Goal: Task Accomplishment & Management: Complete application form

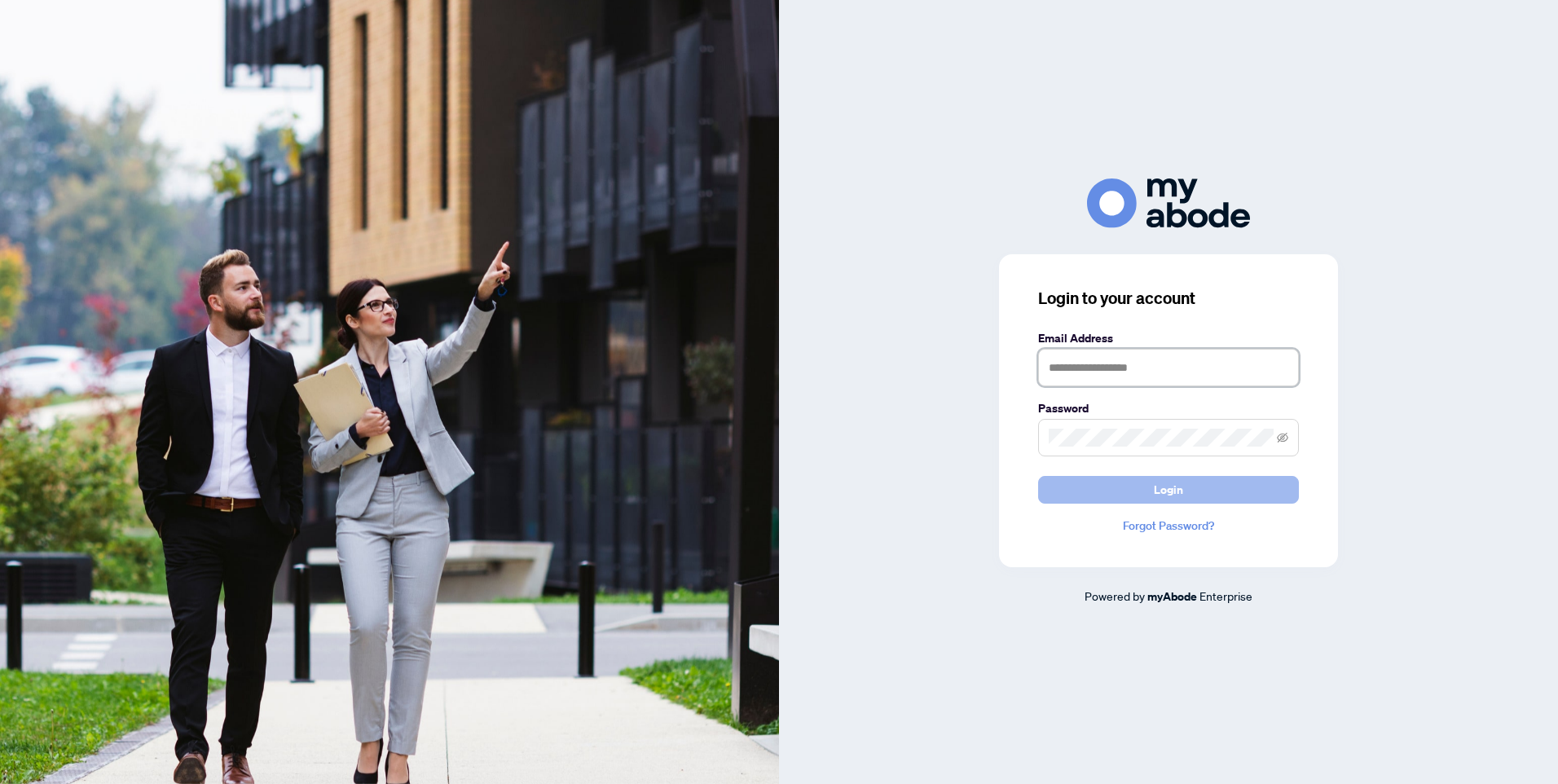
type input "**********"
click at [1204, 487] on button "Login" at bounding box center [1168, 489] width 261 height 28
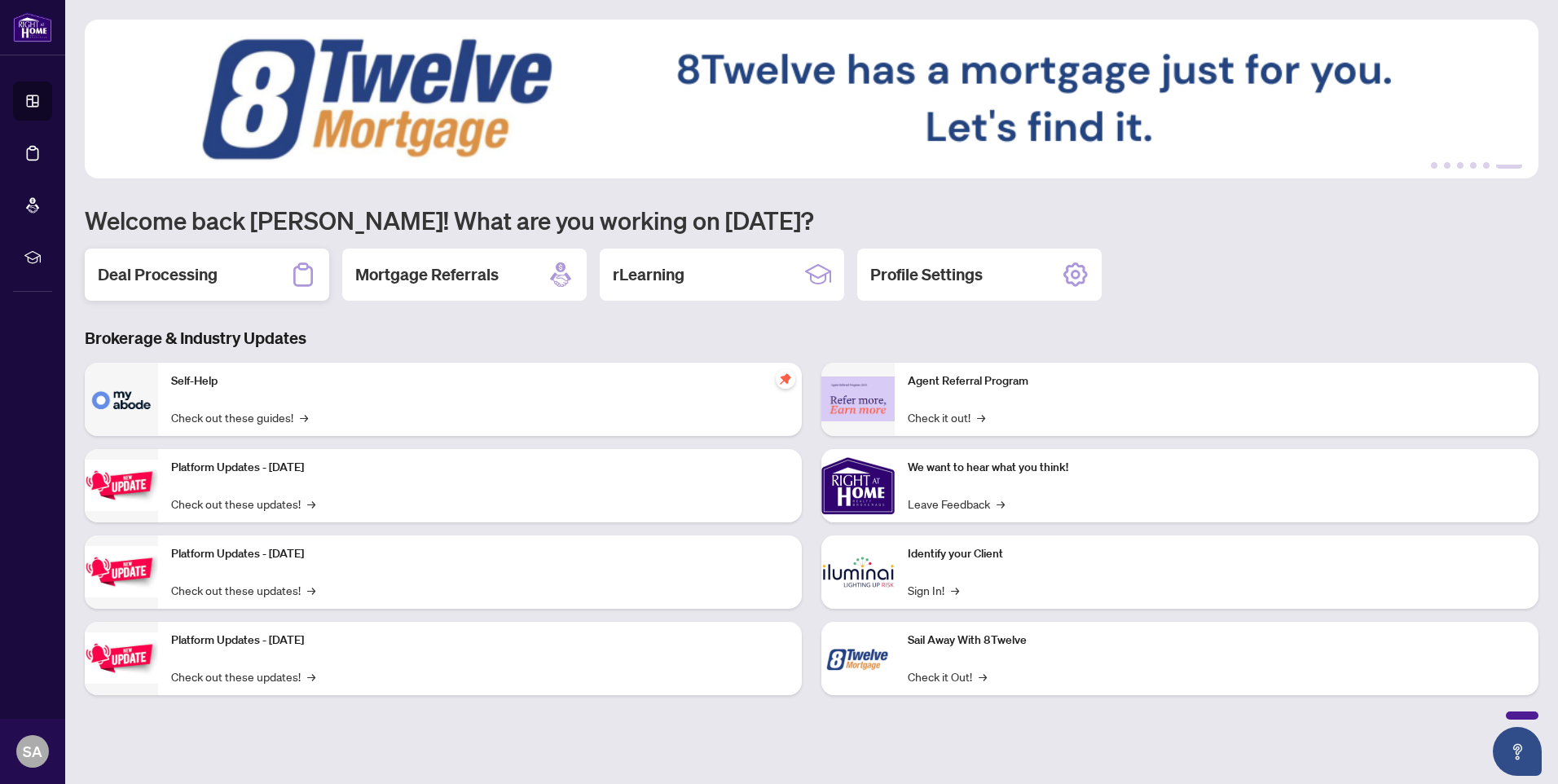
click at [201, 266] on h2 "Deal Processing" at bounding box center [157, 274] width 120 height 23
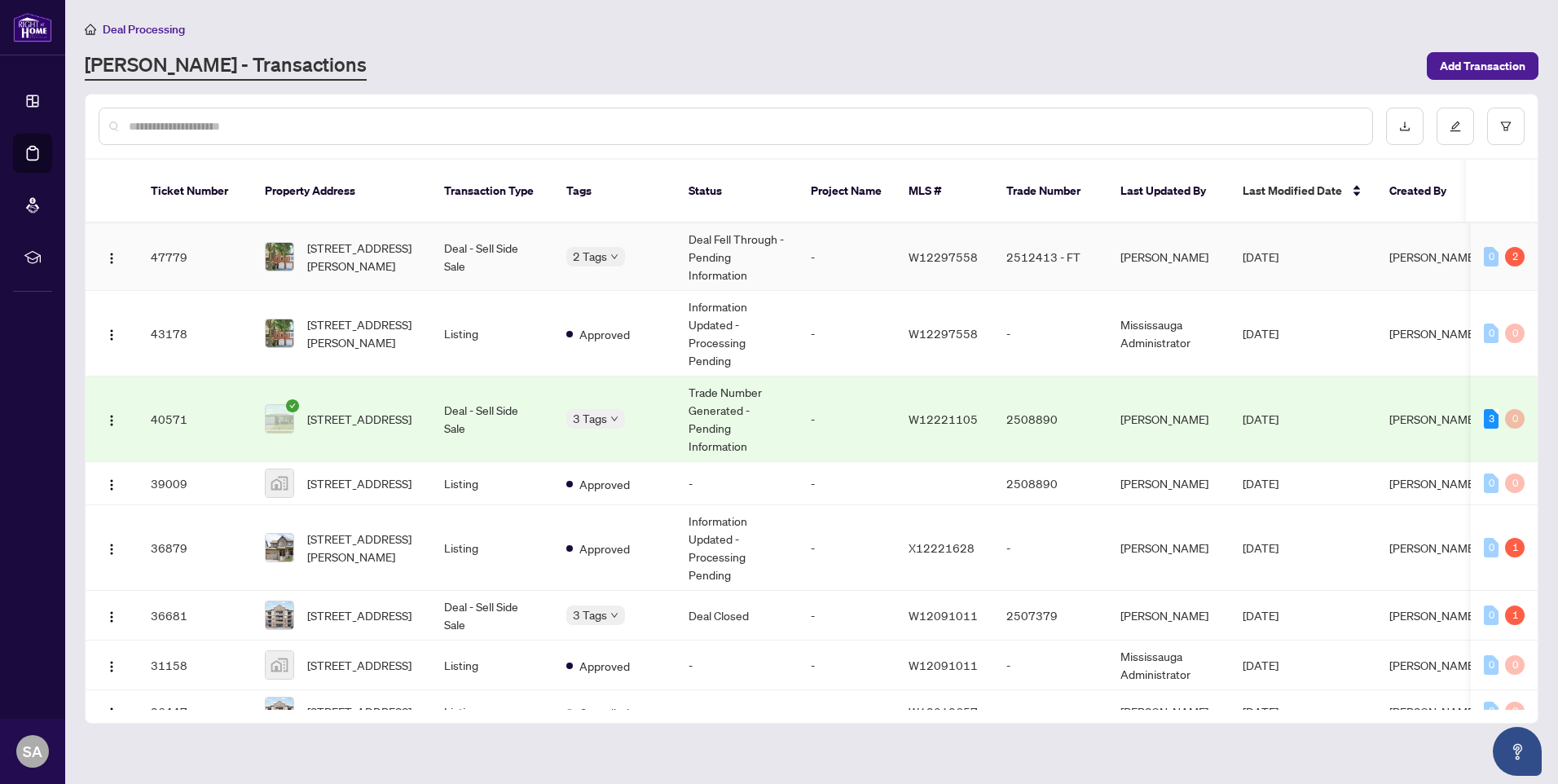
click at [801, 239] on td "-" at bounding box center [846, 257] width 97 height 67
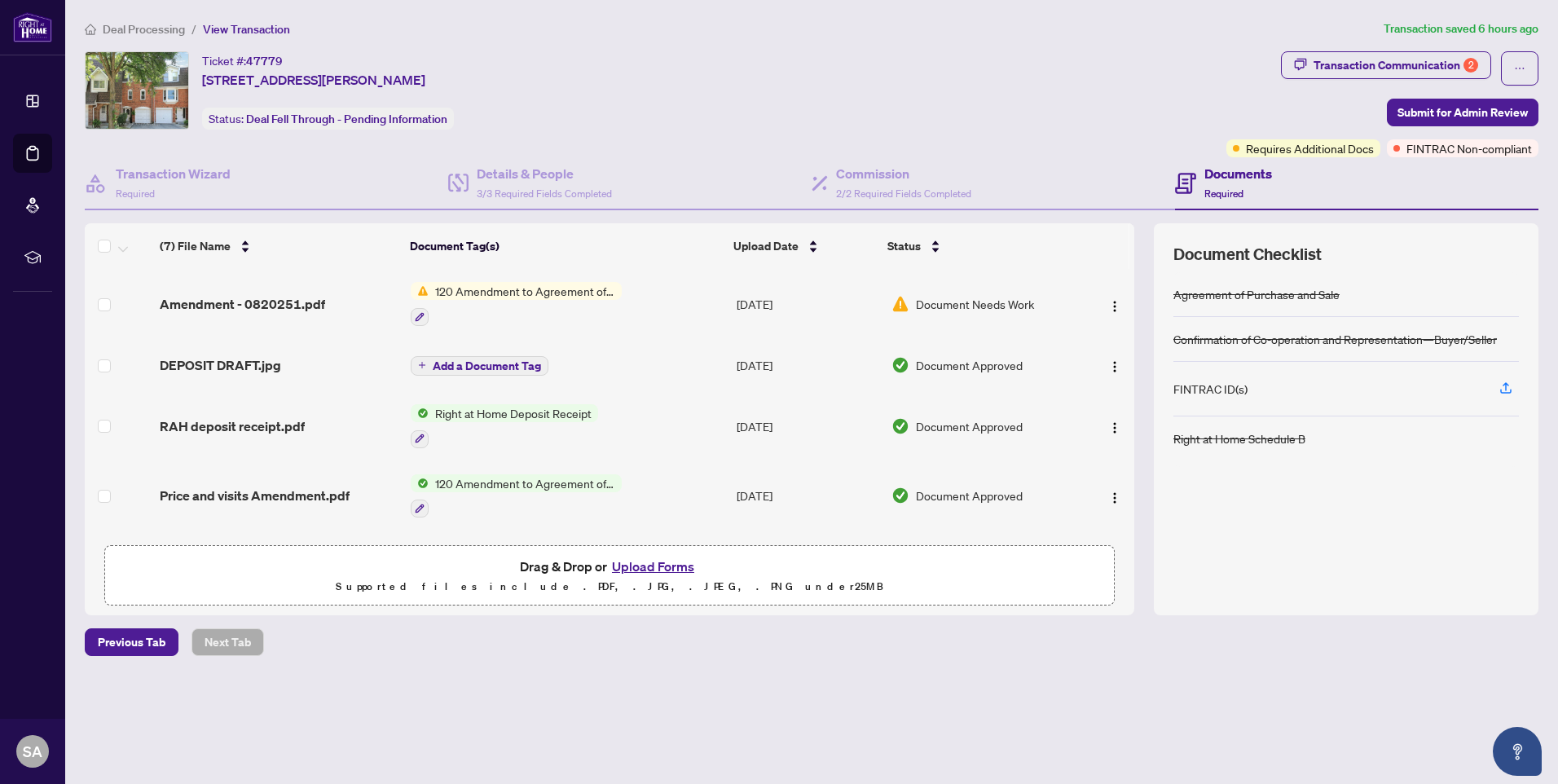
click at [663, 568] on button "Upload Forms" at bounding box center [653, 566] width 92 height 21
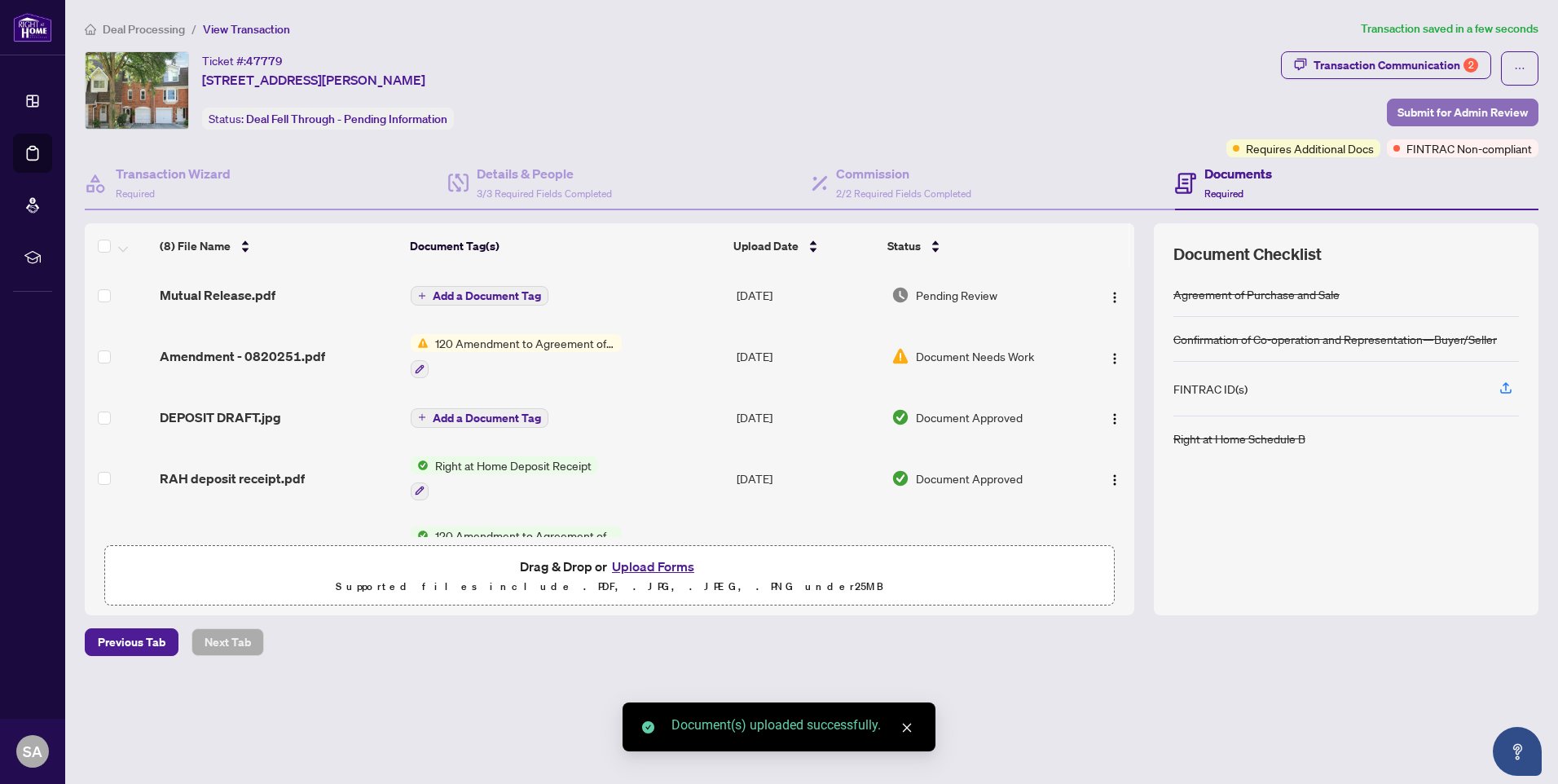
click at [1440, 115] on span "Submit for Admin Review" at bounding box center [1462, 112] width 130 height 26
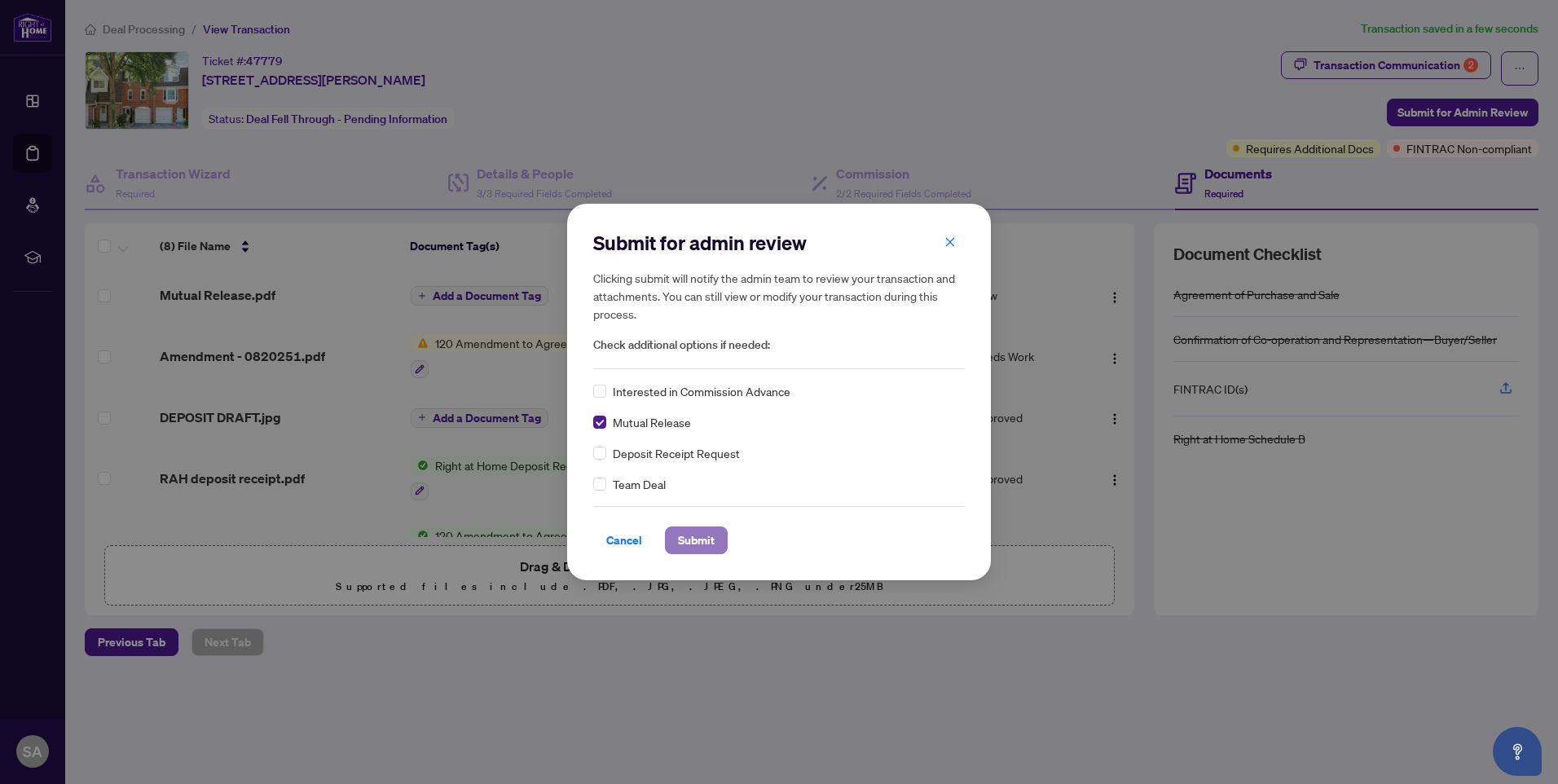
click at [680, 534] on span "Submit" at bounding box center [697, 539] width 37 height 26
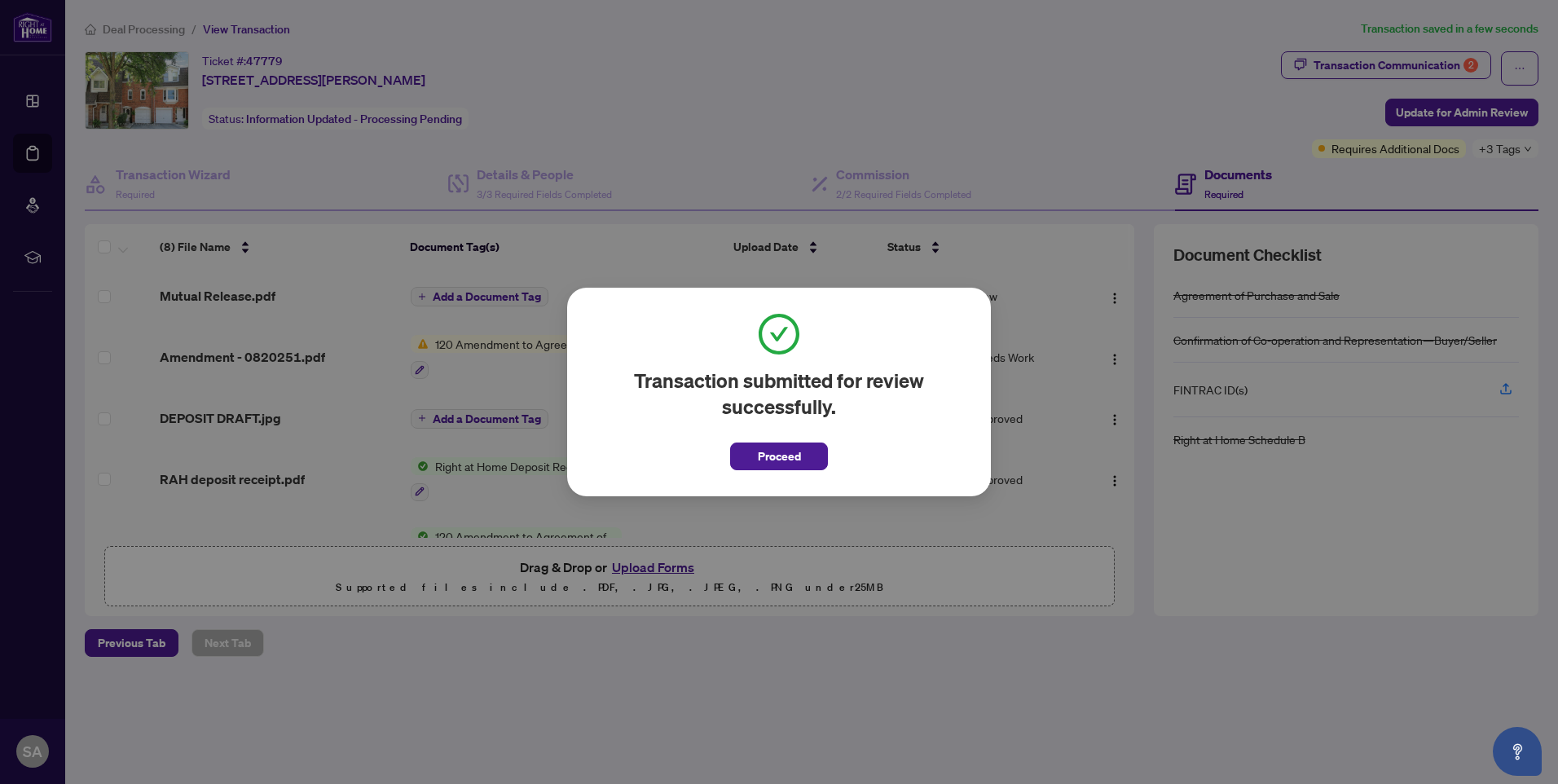
click at [682, 224] on div "Transaction submitted for review successfully. Proceed Cancel OK" at bounding box center [779, 392] width 1558 height 784
click at [682, 231] on div "Transaction submitted for review successfully. Proceed Cancel OK" at bounding box center [779, 392] width 1558 height 784
click at [818, 453] on button "Proceed" at bounding box center [779, 455] width 97 height 28
